Goal: Information Seeking & Learning: Check status

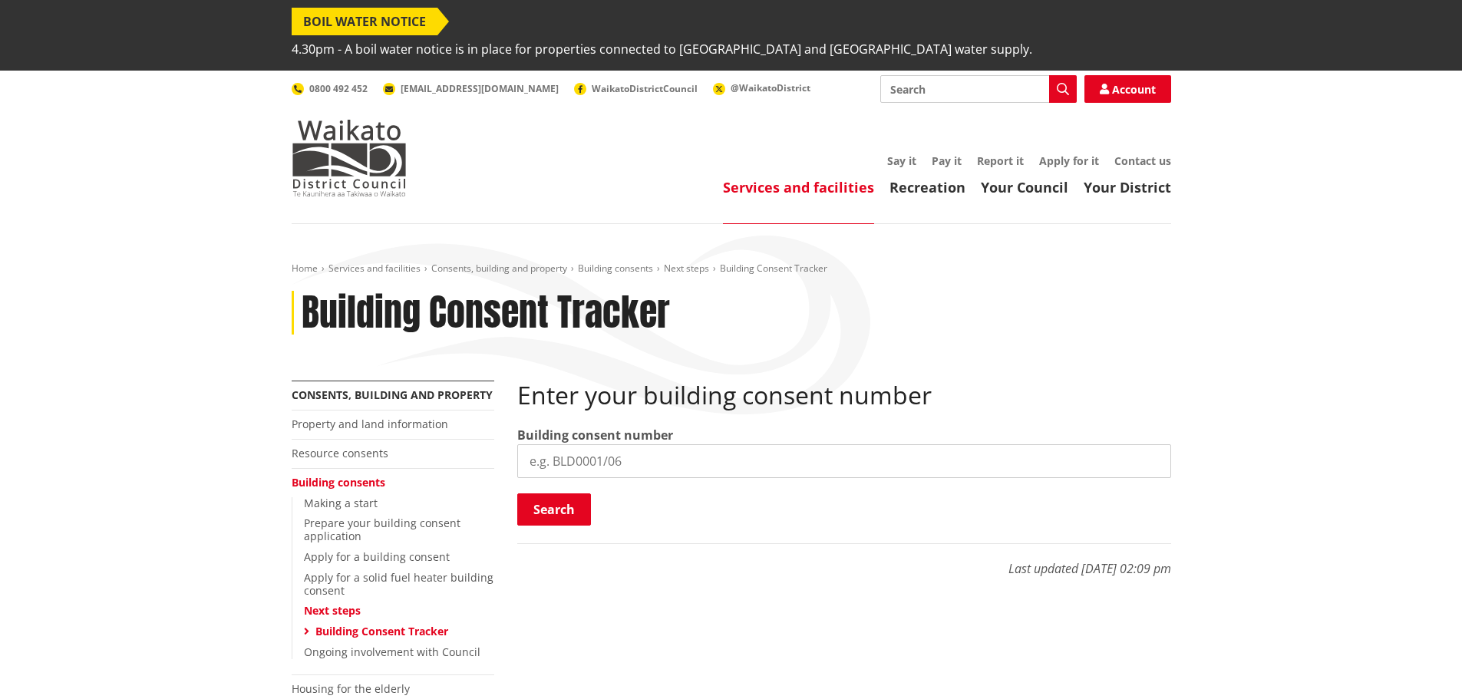
click at [635, 444] on input "search" at bounding box center [844, 461] width 654 height 34
paste input "BLD0310/26"
type input "BLD0310/26"
click at [571, 493] on button "Search" at bounding box center [554, 509] width 74 height 32
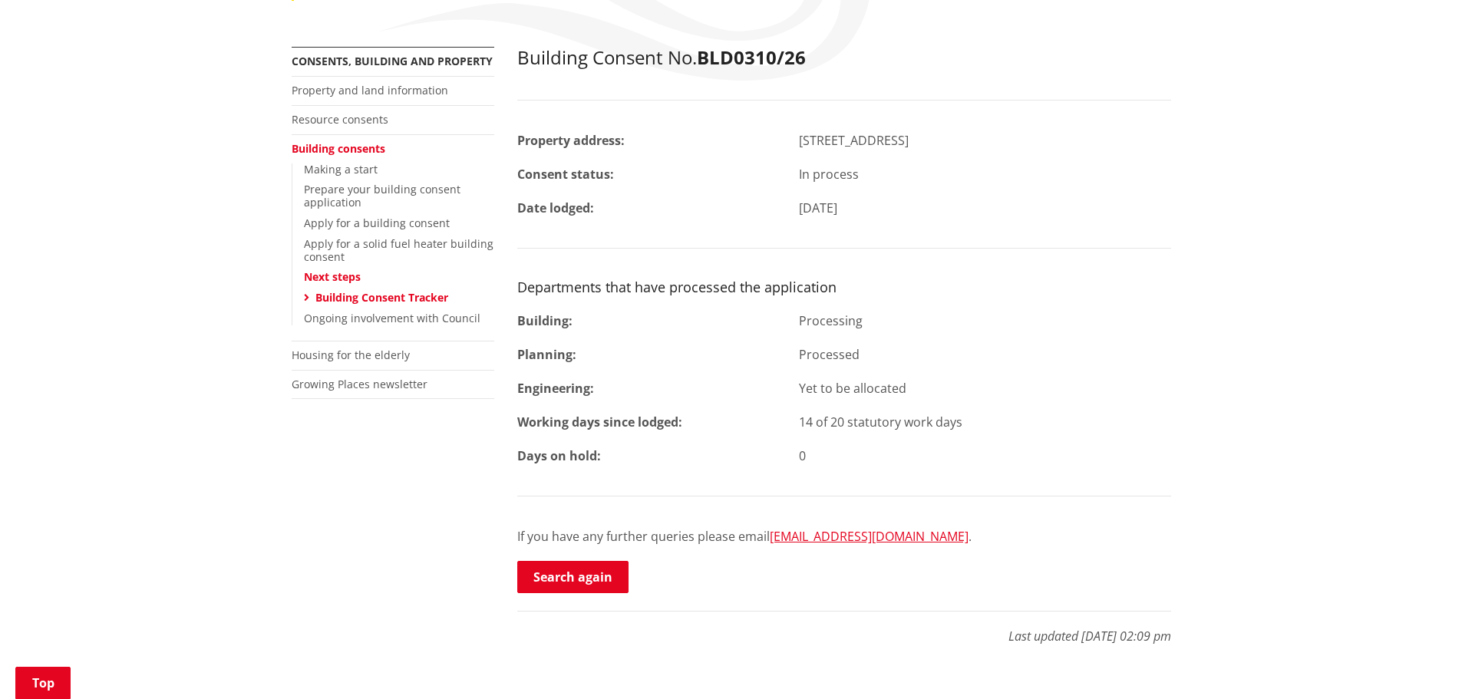
scroll to position [614, 0]
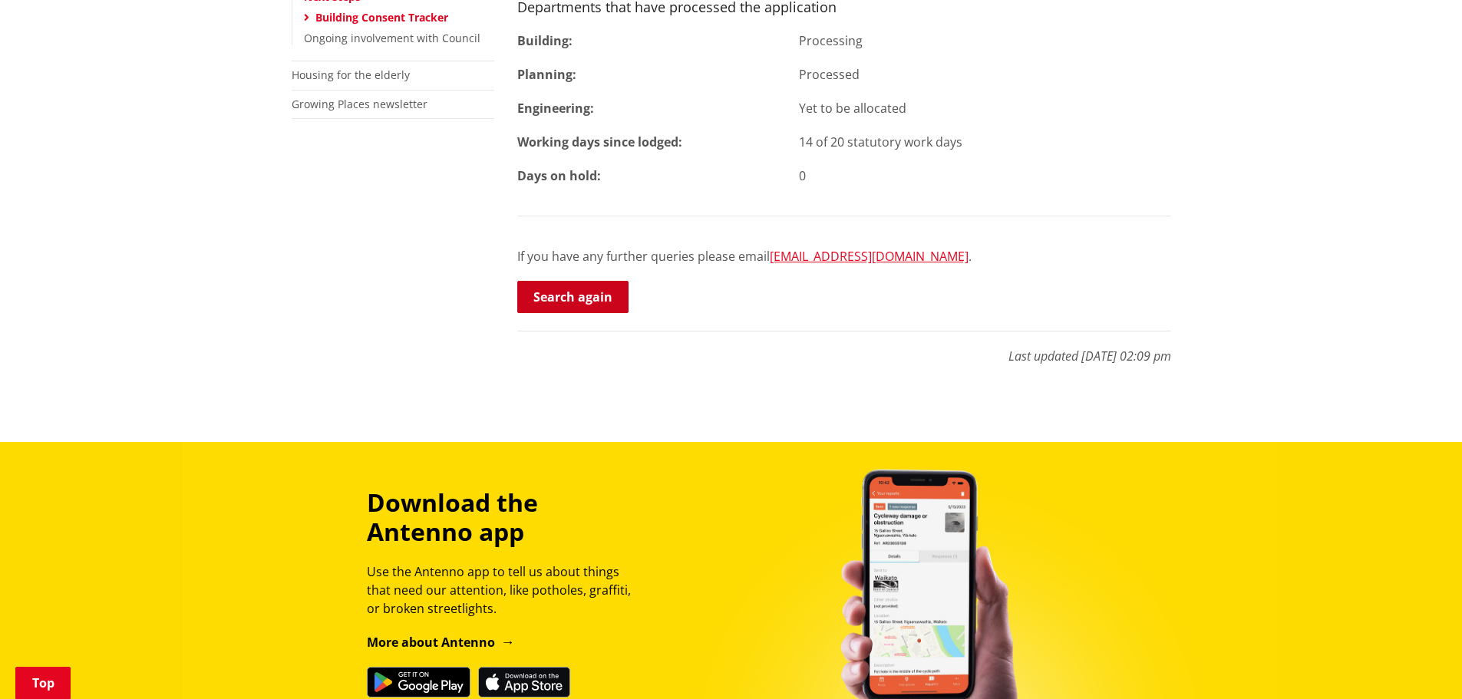
click at [586, 281] on link "Search again" at bounding box center [572, 297] width 111 height 32
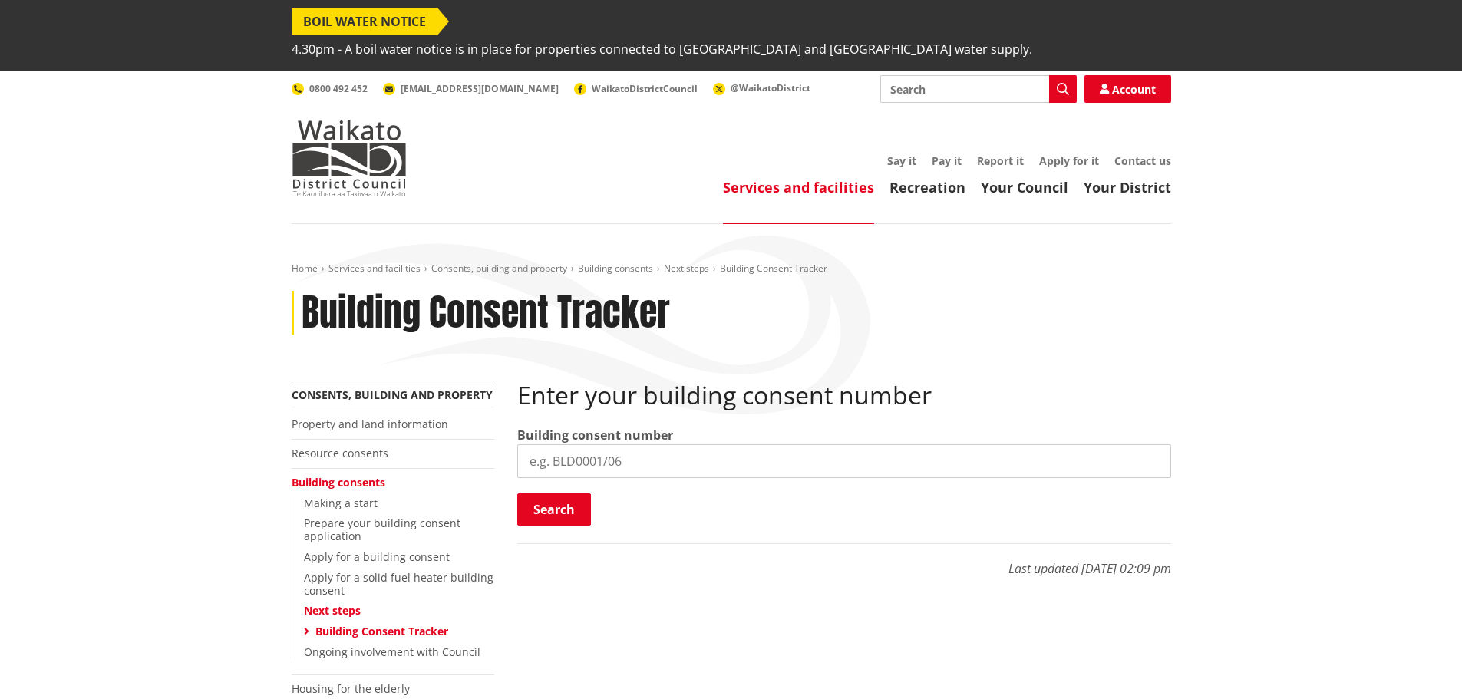
click at [581, 444] on input "search" at bounding box center [844, 461] width 654 height 34
paste input "BLD0310/26"
click at [576, 444] on input "BLD0310/26" at bounding box center [844, 461] width 654 height 34
click at [575, 444] on input "BLD0310/26" at bounding box center [844, 461] width 654 height 34
type input "BLD0311/26"
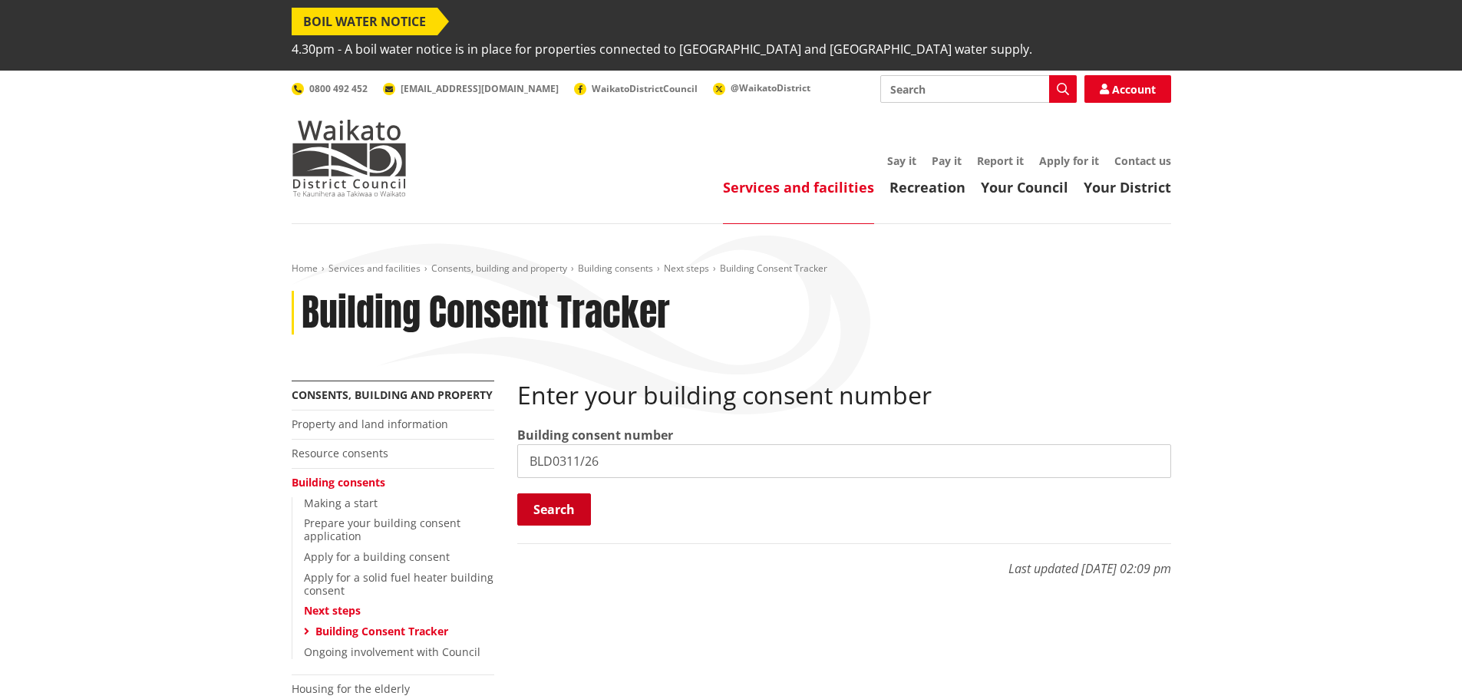
click at [569, 493] on button "Search" at bounding box center [554, 509] width 74 height 32
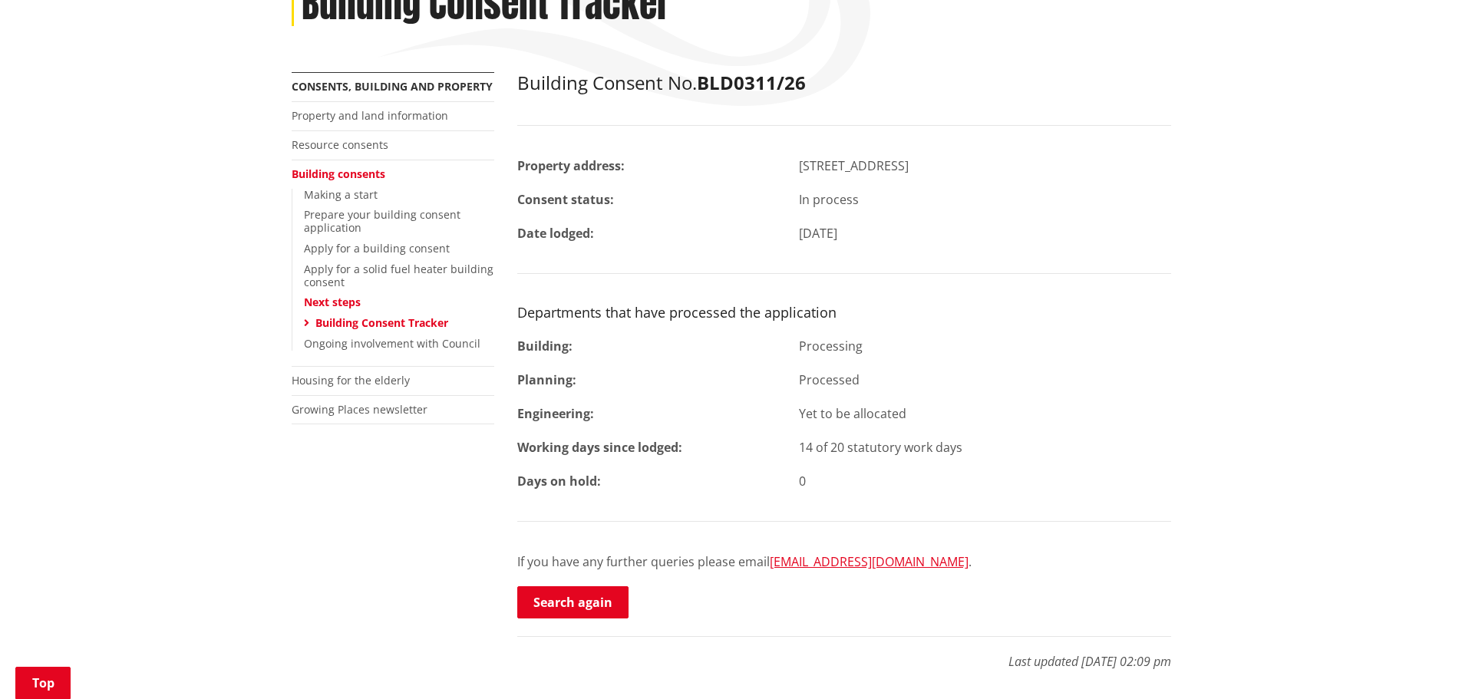
scroll to position [307, 0]
